Goal: Task Accomplishment & Management: Use online tool/utility

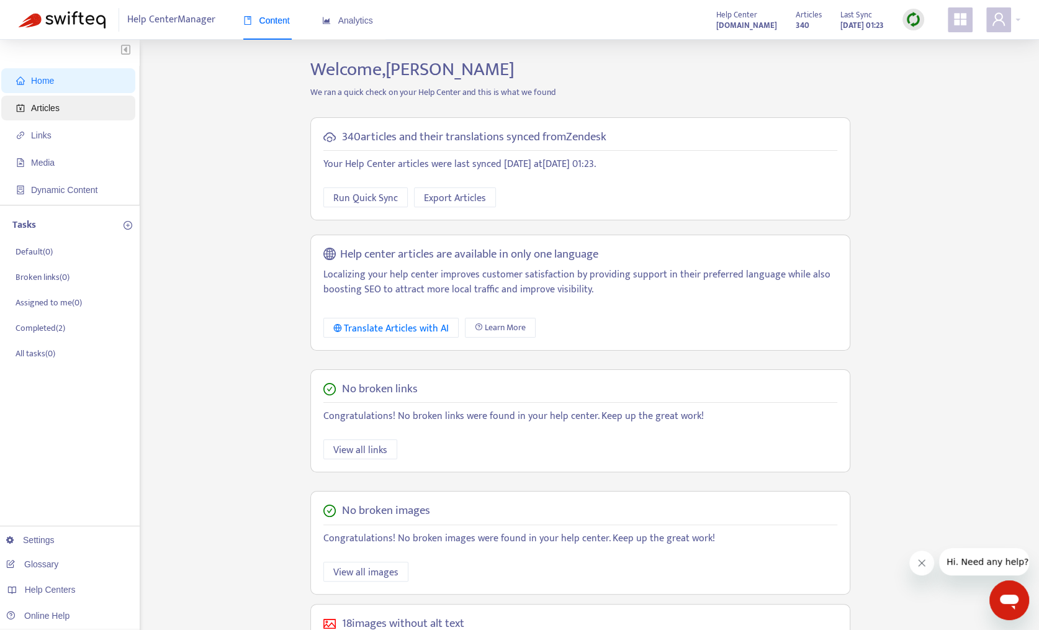
click at [44, 103] on span "Articles" at bounding box center [45, 108] width 29 height 10
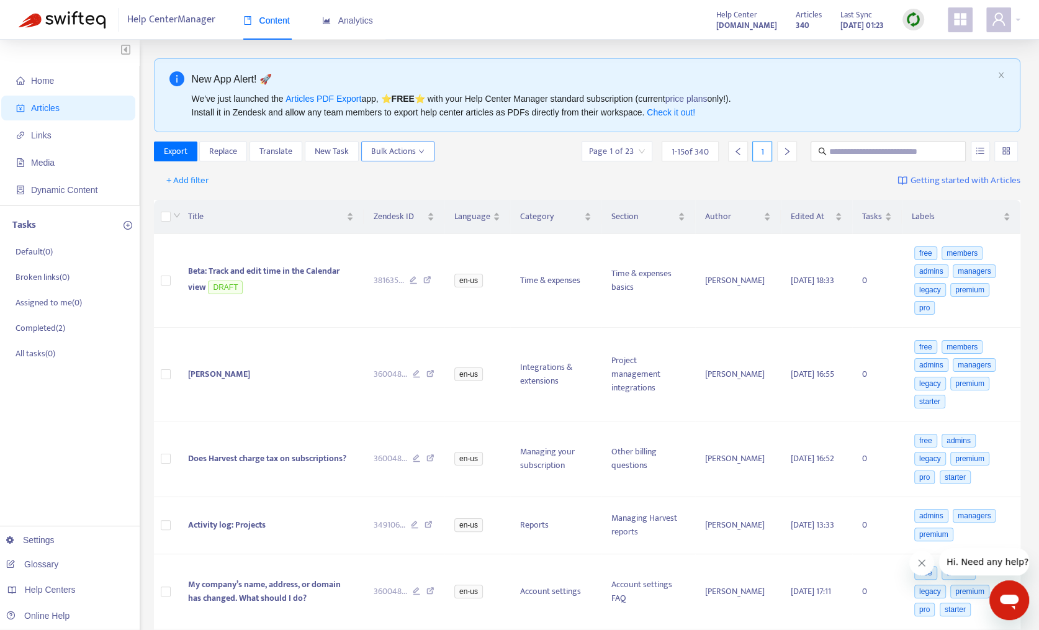
click at [395, 159] on button "Bulk Actions" at bounding box center [397, 152] width 73 height 20
click at [502, 146] on div "Export Replace Translate New Task Bulk Actions Page 1 of 23 1 - 15 of 340 1" at bounding box center [587, 152] width 867 height 20
click at [213, 153] on span "Replace" at bounding box center [223, 152] width 28 height 14
